Goal: Task Accomplishment & Management: Manage account settings

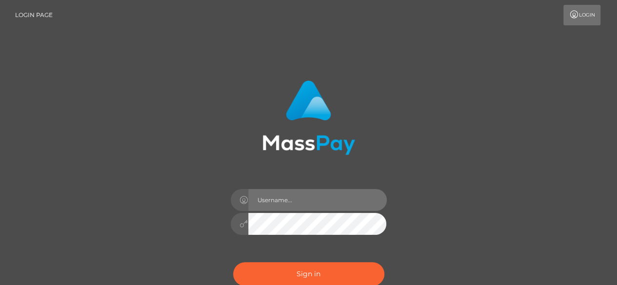
click at [300, 199] on input "text" at bounding box center [317, 200] width 138 height 22
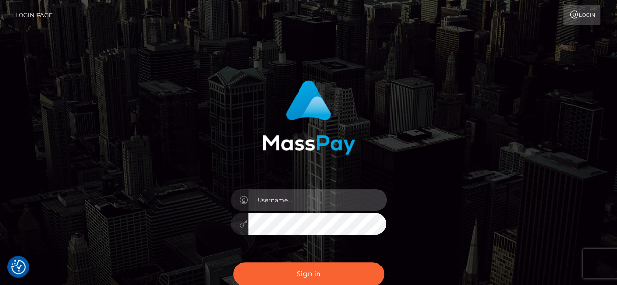
type input "[EMAIL_ADDRESS][DOMAIN_NAME]"
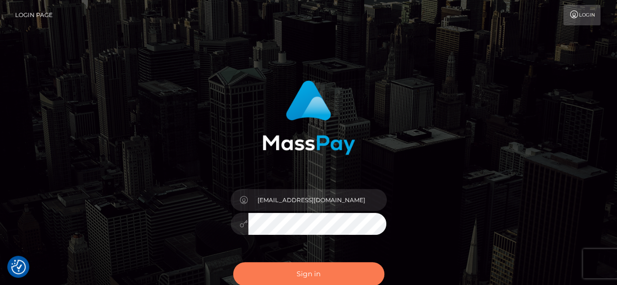
click at [321, 274] on button "Sign in" at bounding box center [308, 274] width 151 height 24
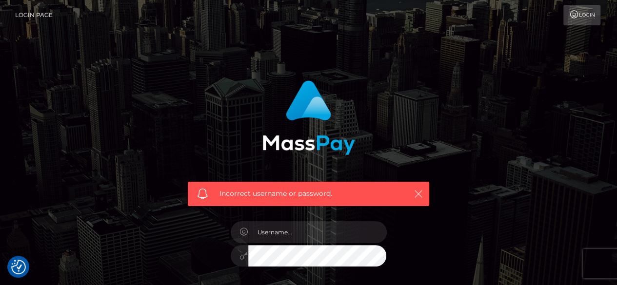
click at [416, 194] on icon "button" at bounding box center [418, 194] width 10 height 10
click at [417, 194] on icon "button" at bounding box center [418, 194] width 10 height 10
